Goal: Check status

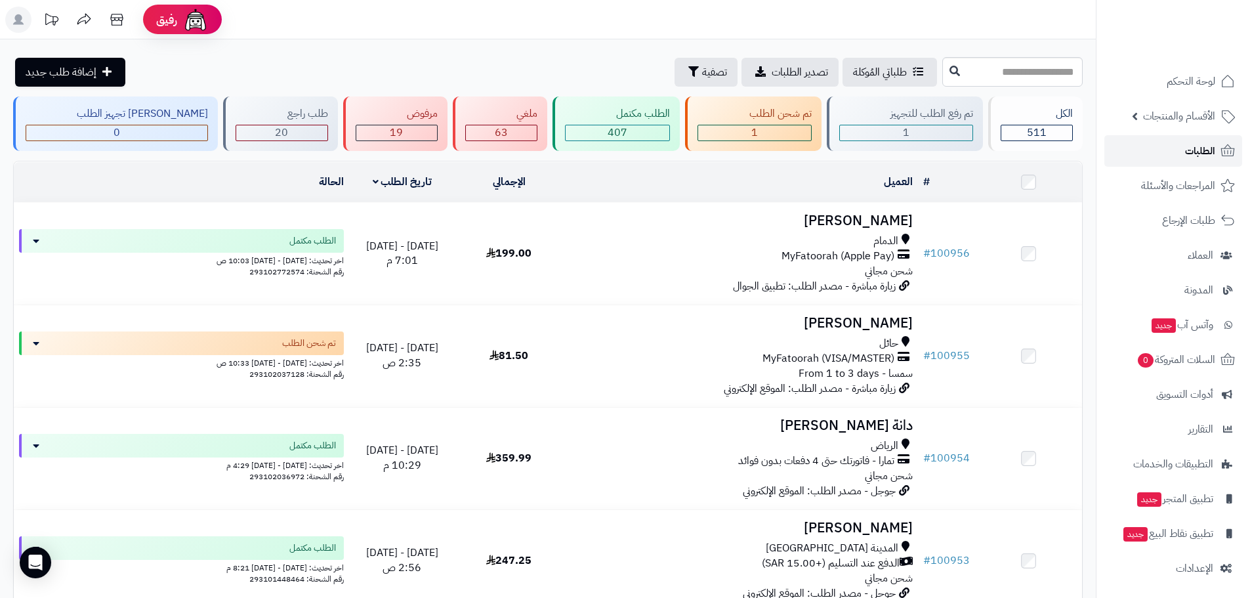
click at [1163, 154] on link "الطلبات" at bounding box center [1173, 150] width 138 height 31
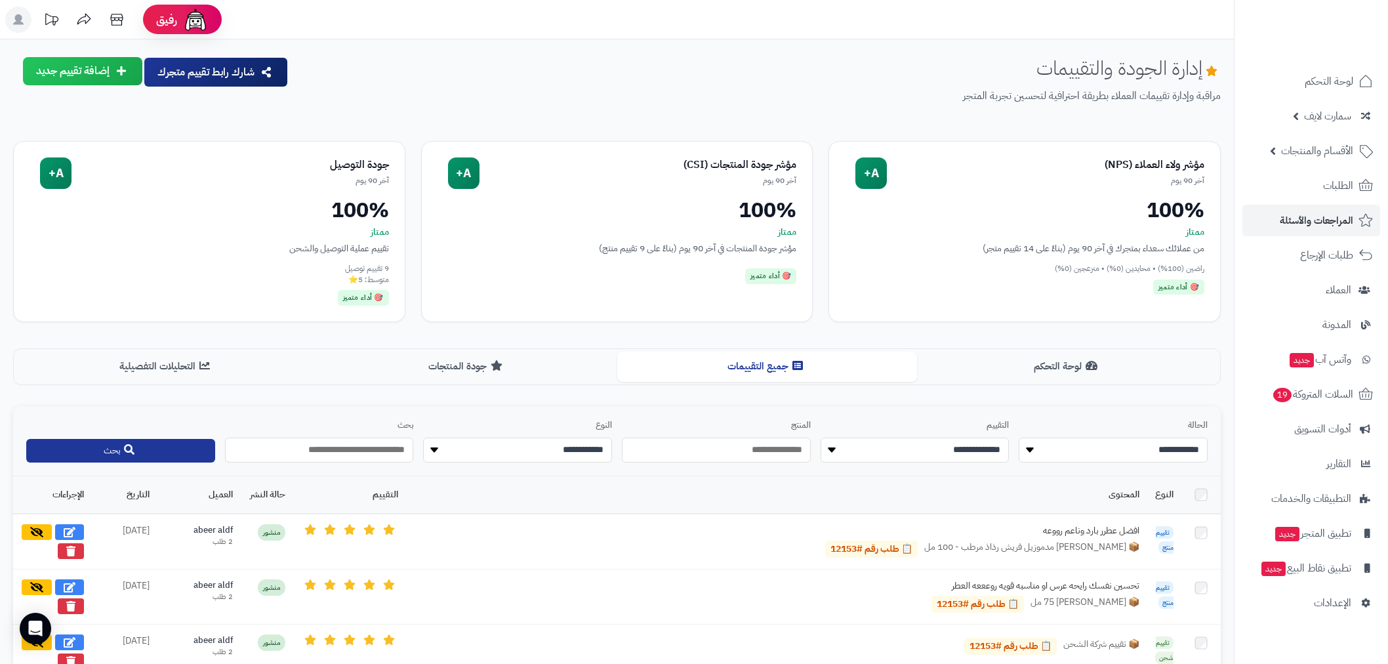
scroll to position [523, 0]
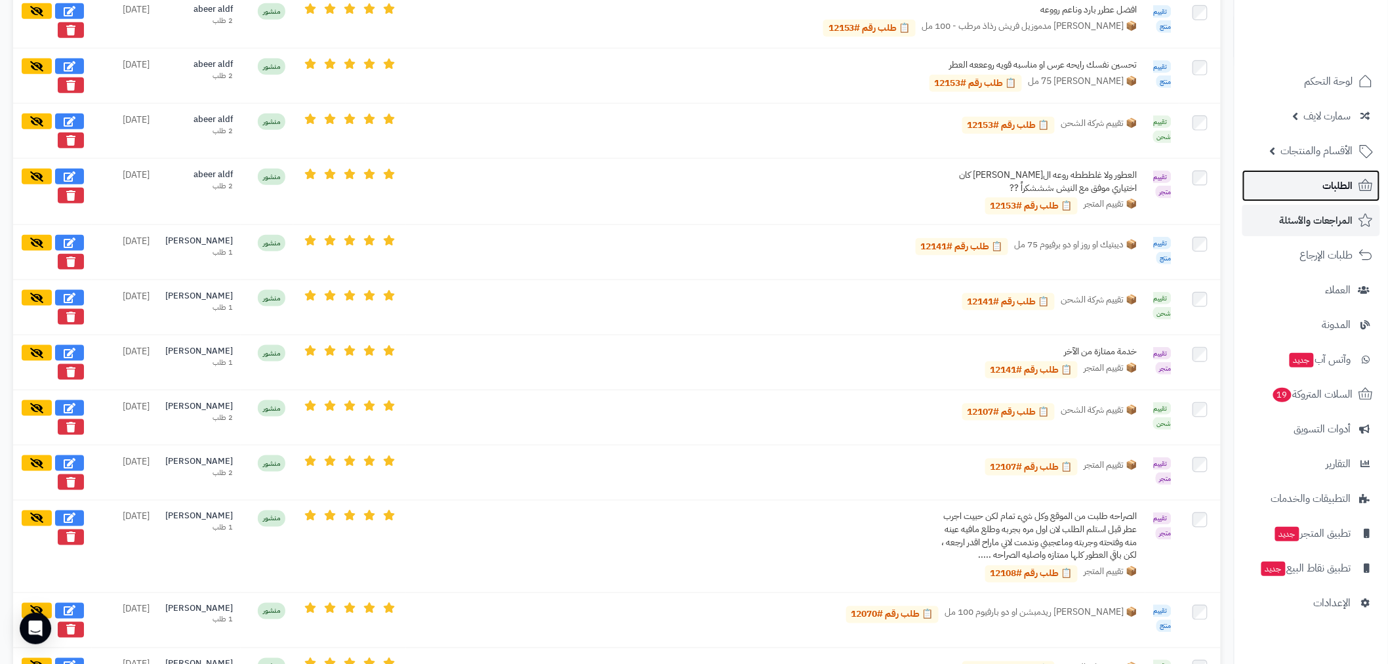
click at [1327, 184] on span "الطلبات" at bounding box center [1338, 186] width 30 height 18
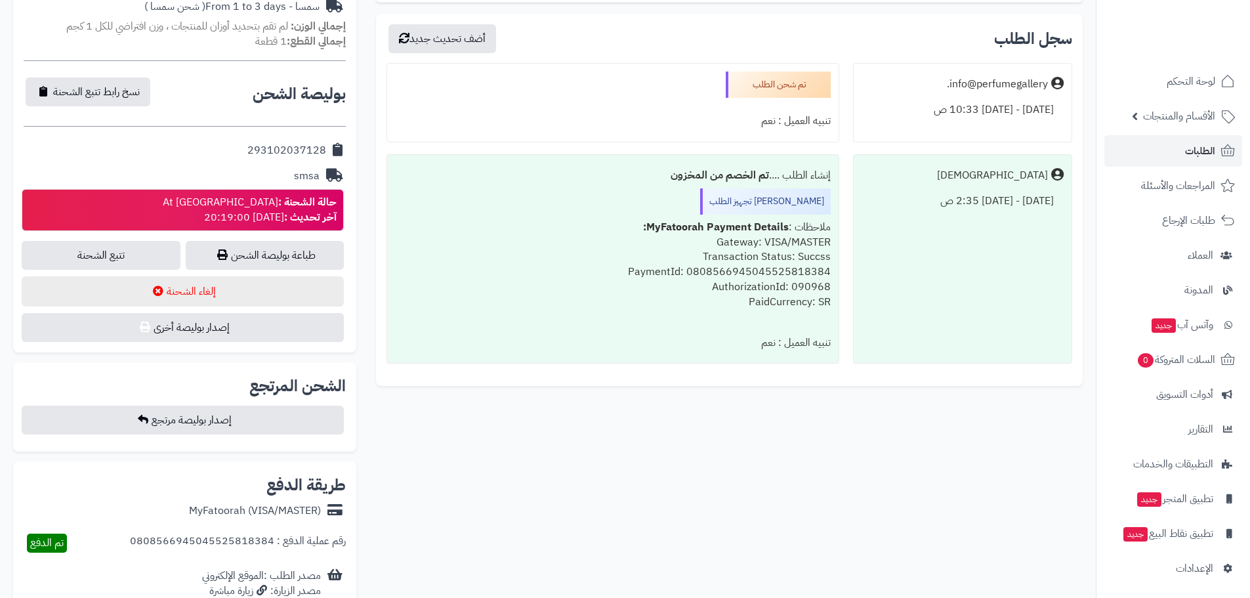
scroll to position [459, 0]
click at [1204, 152] on span "الطلبات" at bounding box center [1200, 151] width 30 height 18
